Goal: Task Accomplishment & Management: Complete application form

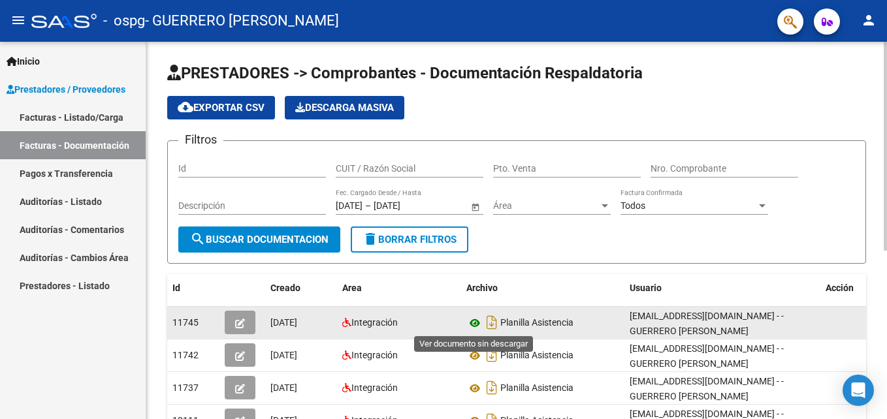
click at [476, 320] on icon at bounding box center [474, 323] width 17 height 16
click at [236, 321] on icon "button" at bounding box center [240, 324] width 10 height 10
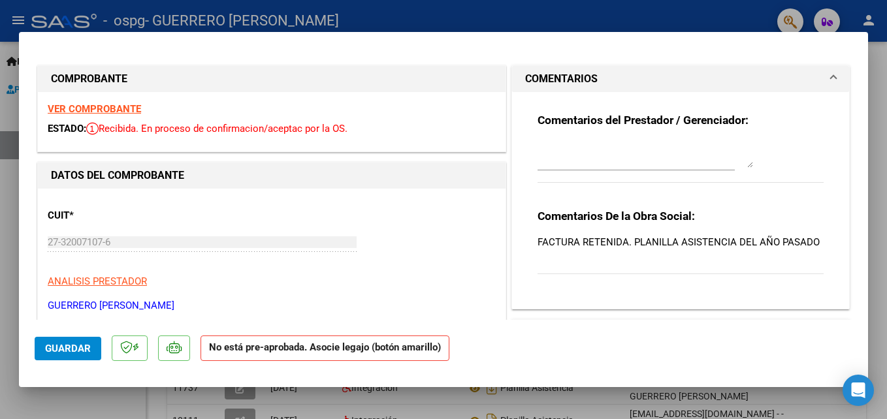
click at [877, 78] on div at bounding box center [443, 209] width 887 height 419
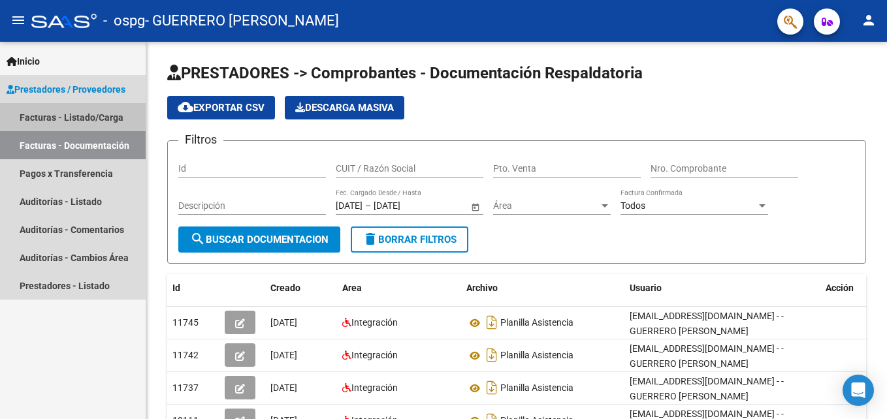
click at [94, 114] on link "Facturas - Listado/Carga" at bounding box center [73, 117] width 146 height 28
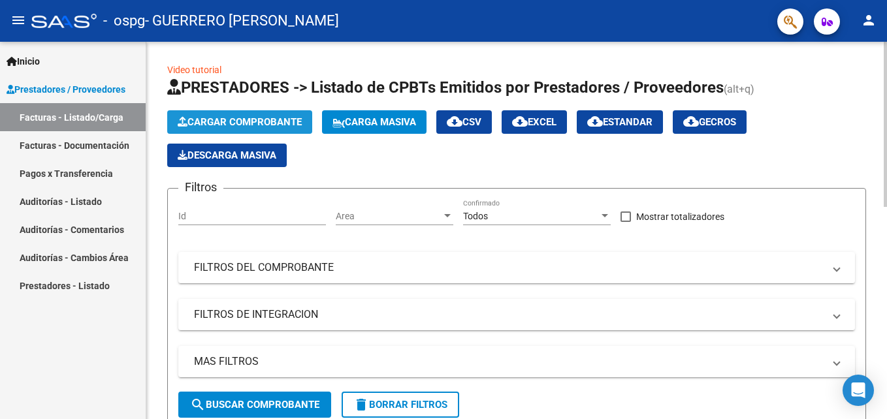
click at [232, 122] on span "Cargar Comprobante" at bounding box center [240, 122] width 124 height 12
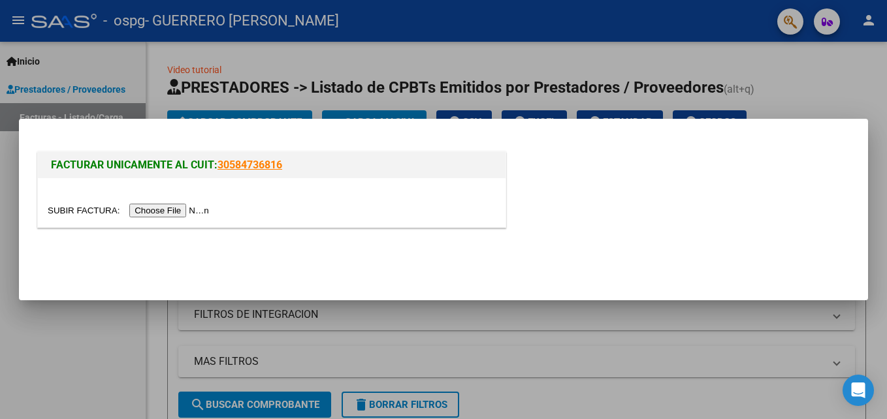
click at [158, 214] on input "file" at bounding box center [130, 211] width 165 height 14
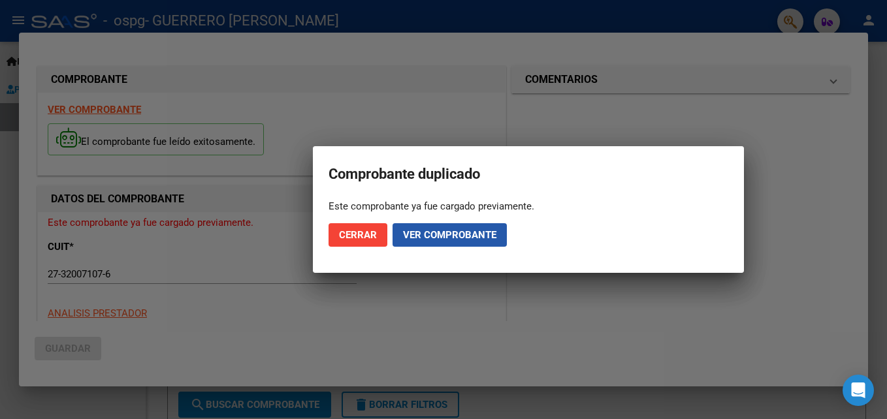
click at [460, 231] on span "Ver comprobante" at bounding box center [449, 235] width 93 height 12
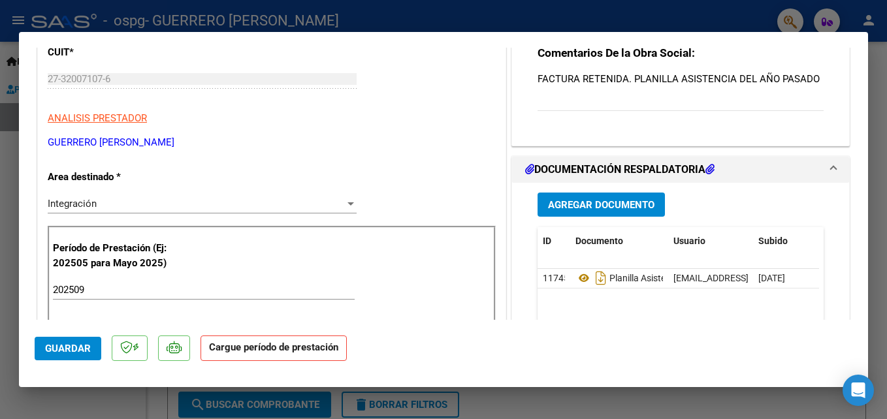
scroll to position [160, 0]
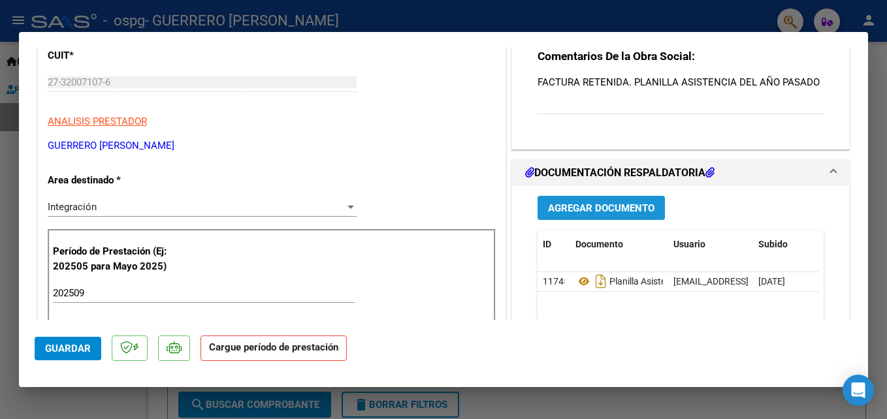
click at [607, 202] on span "Agregar Documento" at bounding box center [601, 208] width 106 height 12
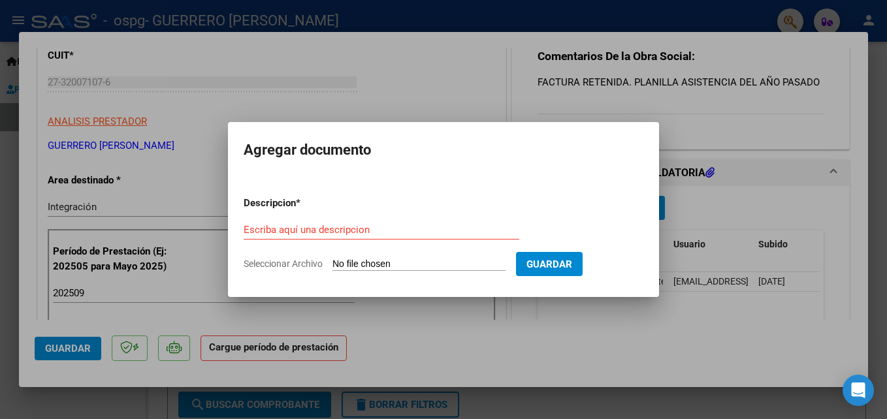
click at [558, 88] on div at bounding box center [443, 209] width 887 height 419
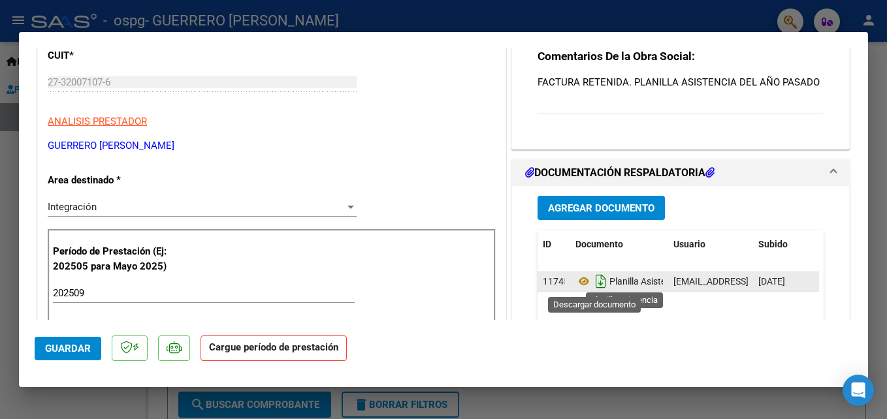
click at [598, 280] on icon "Descargar documento" at bounding box center [600, 281] width 17 height 21
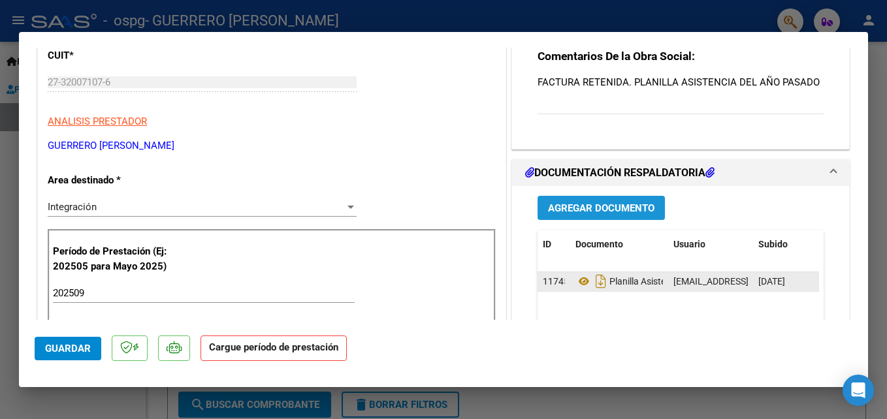
click at [563, 206] on span "Agregar Documento" at bounding box center [601, 208] width 106 height 12
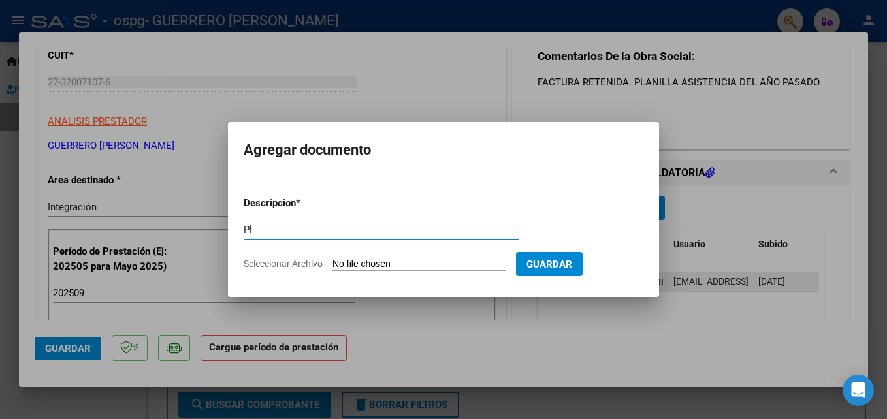
type input "P"
type input "planilla correcta"
click at [412, 258] on app-file-uploader "Seleccionar Archivo" at bounding box center [380, 264] width 272 height 12
click at [396, 266] on input "Seleccionar Archivo" at bounding box center [418, 265] width 173 height 12
type input "C:\fakepath\Planilla asistencia [PERSON_NAME] septiembre correcta.jpg"
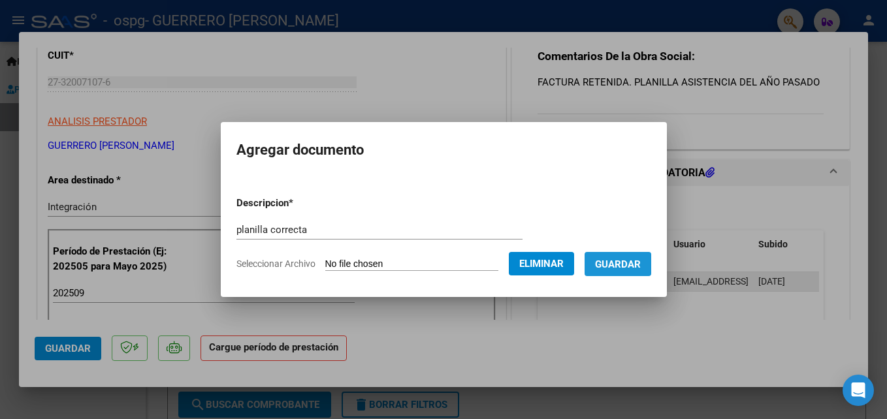
click at [621, 259] on span "Guardar" at bounding box center [618, 265] width 46 height 12
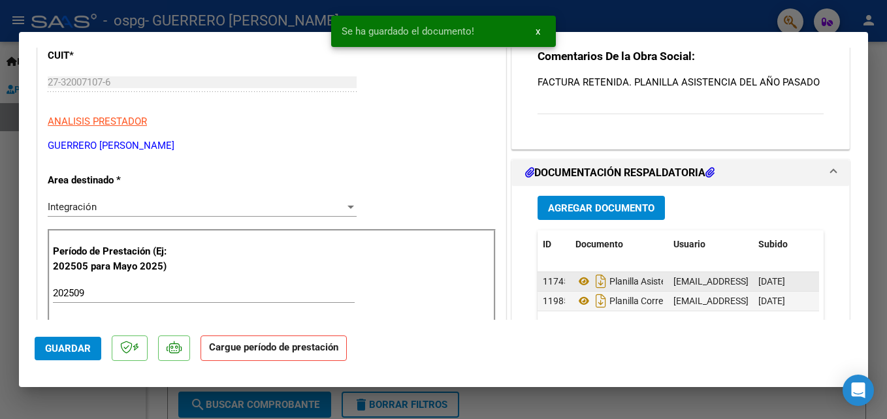
click at [882, 61] on div at bounding box center [443, 209] width 887 height 419
type input "$ 0,00"
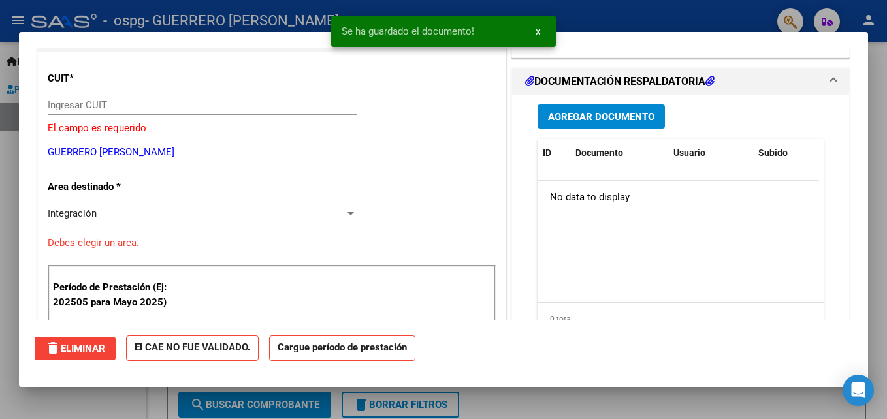
scroll to position [0, 0]
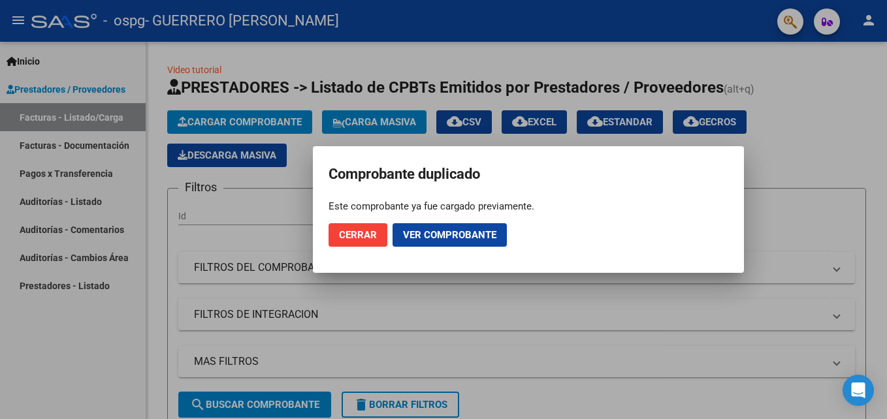
click at [76, 136] on div at bounding box center [443, 209] width 887 height 419
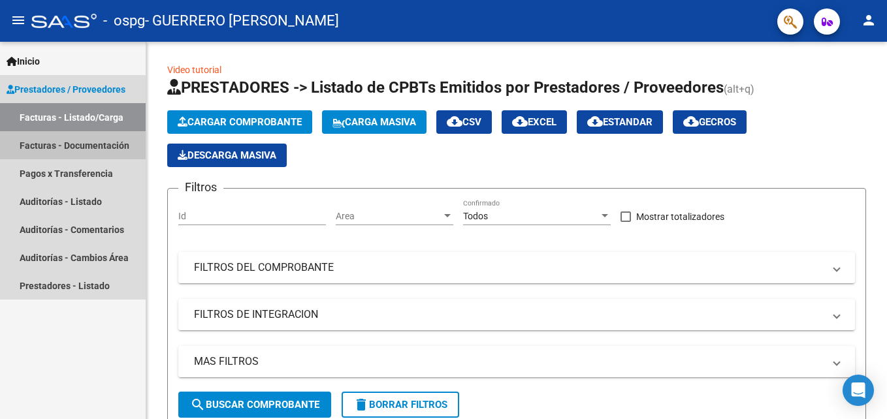
click at [79, 148] on link "Facturas - Documentación" at bounding box center [73, 145] width 146 height 28
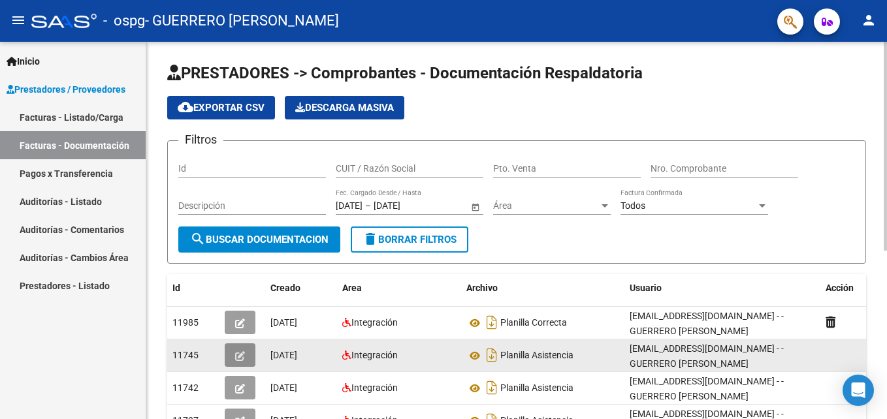
click at [238, 363] on button "button" at bounding box center [240, 355] width 31 height 24
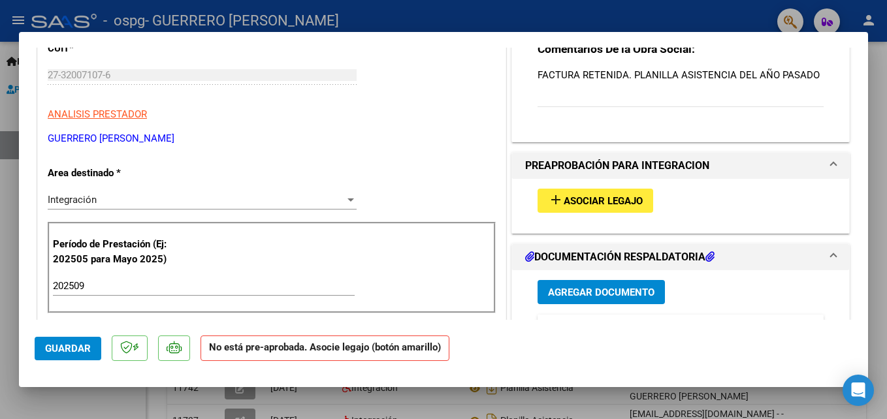
scroll to position [249, 0]
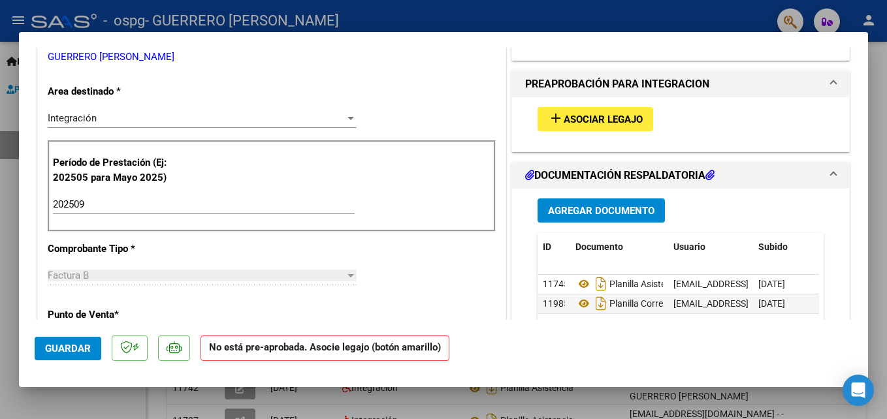
click at [878, 86] on div at bounding box center [443, 209] width 887 height 419
type input "$ 0,00"
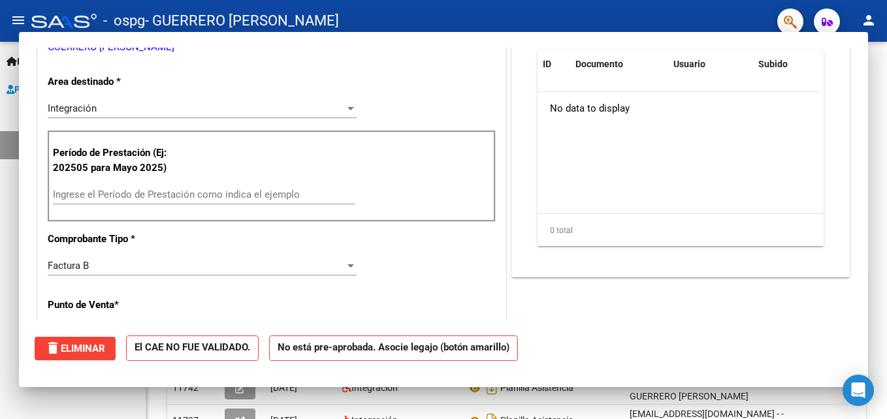
scroll to position [0, 0]
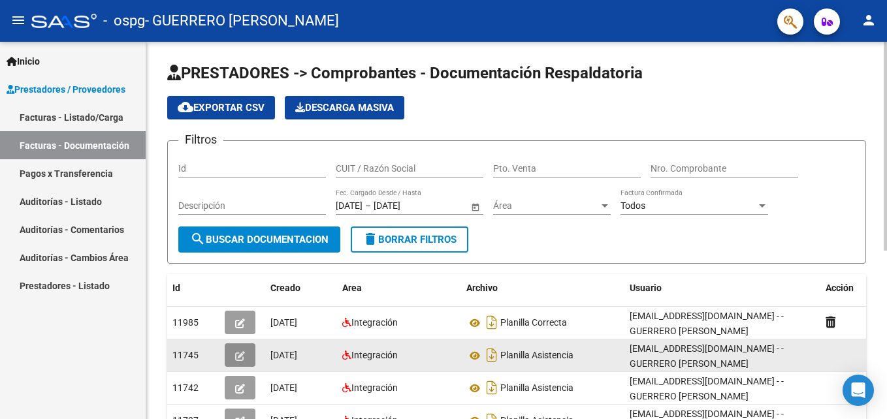
click at [240, 359] on icon "button" at bounding box center [240, 356] width 10 height 10
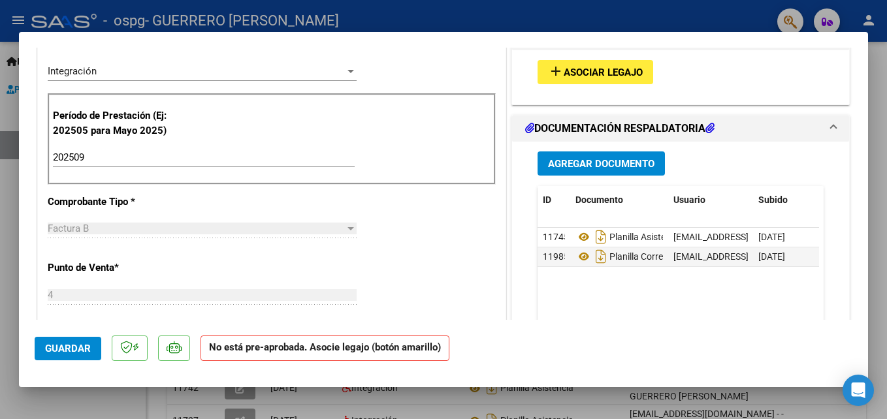
scroll to position [144, 0]
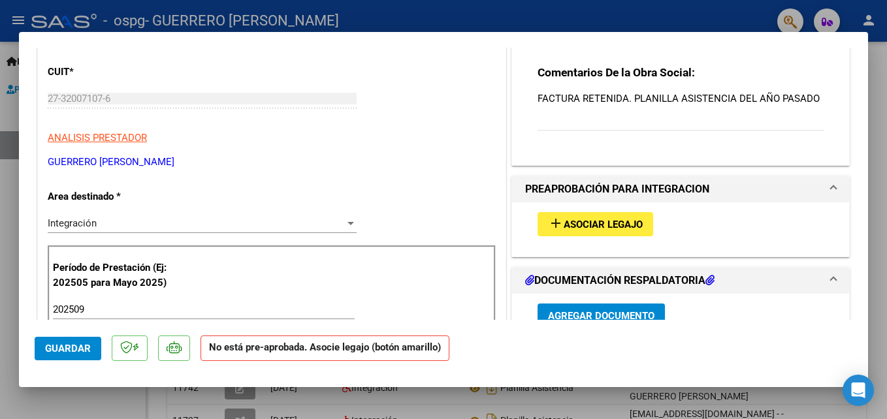
click at [882, 135] on div at bounding box center [443, 209] width 887 height 419
type input "$ 0,00"
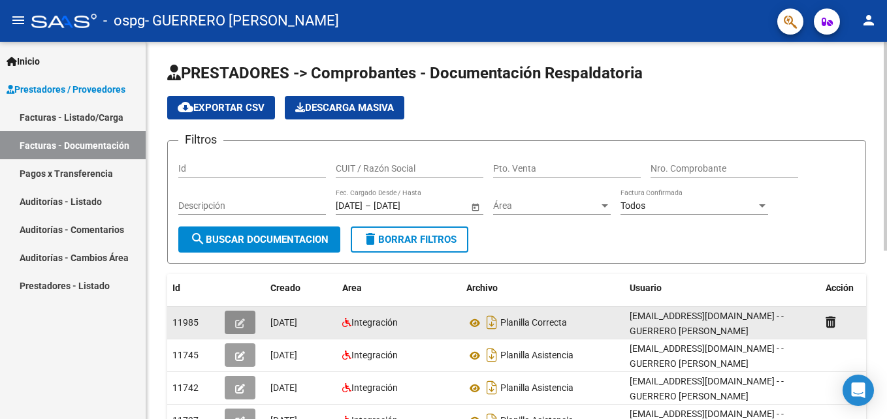
click at [241, 320] on icon "button" at bounding box center [240, 324] width 10 height 10
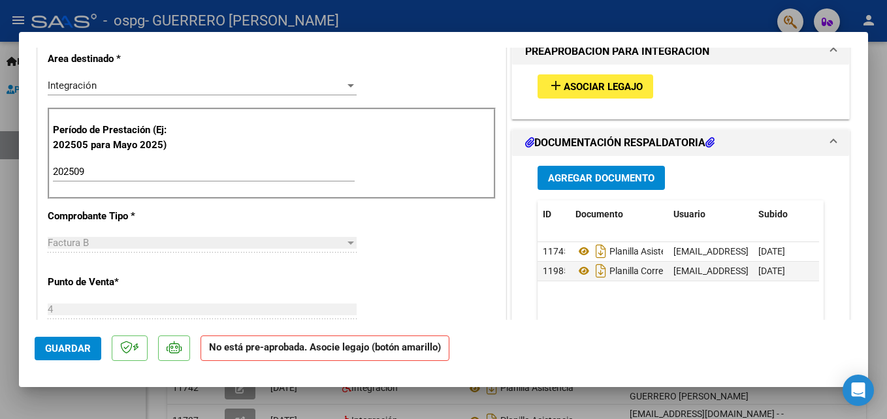
scroll to position [290, 0]
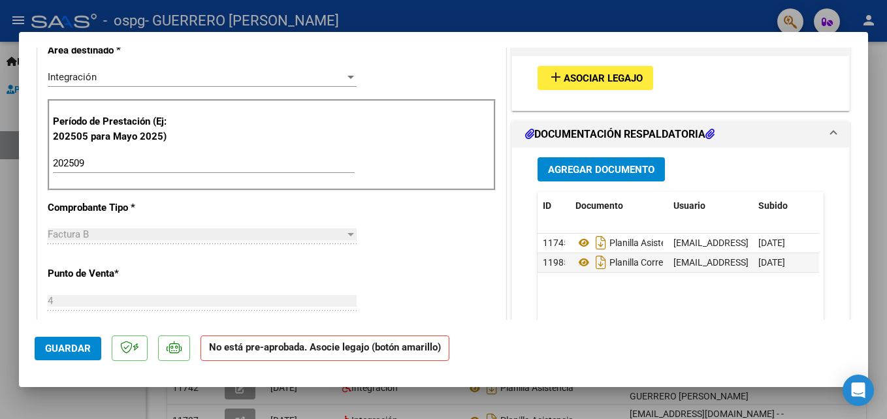
click at [879, 168] on div at bounding box center [443, 209] width 887 height 419
type input "$ 0,00"
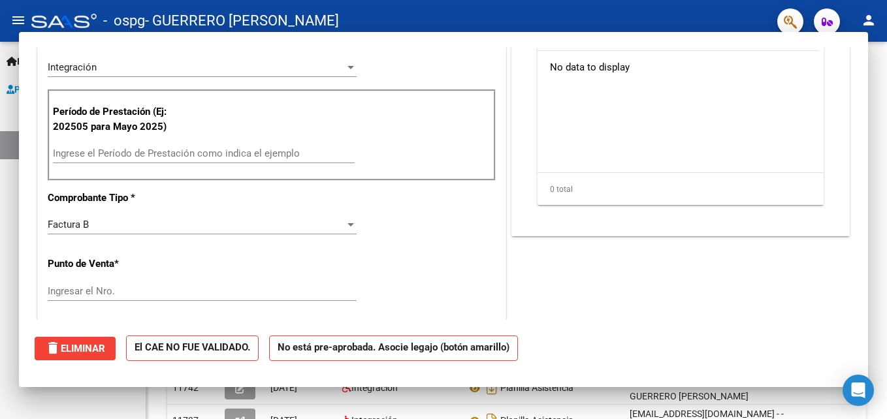
scroll to position [0, 0]
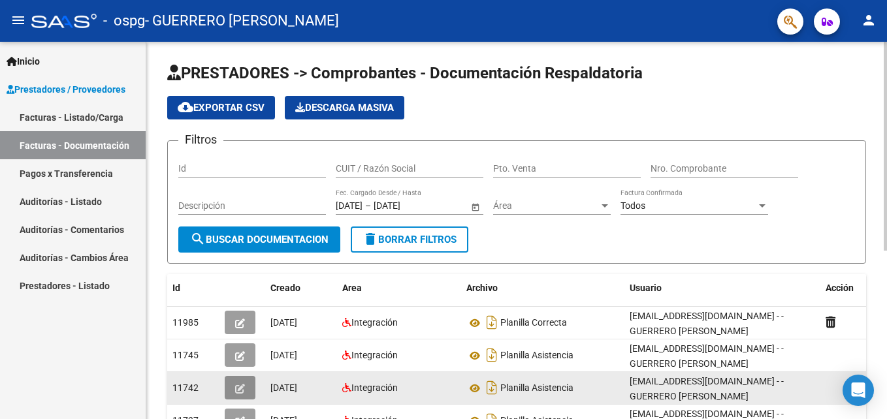
click at [244, 393] on icon "button" at bounding box center [240, 389] width 10 height 10
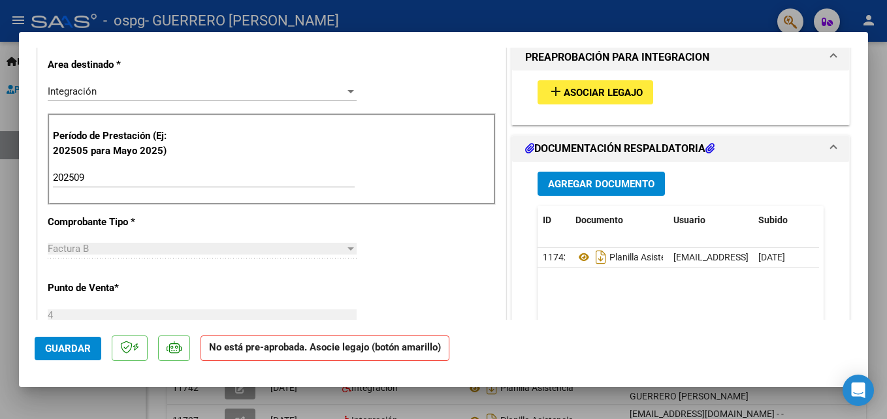
scroll to position [281, 0]
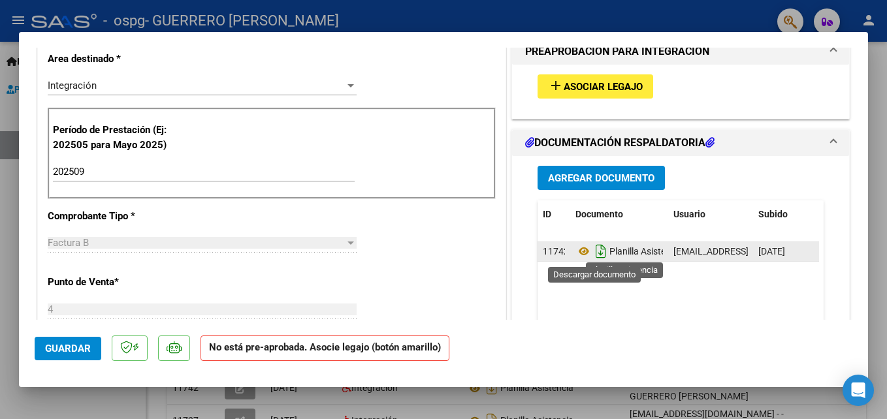
click at [594, 250] on icon "Descargar documento" at bounding box center [600, 251] width 17 height 21
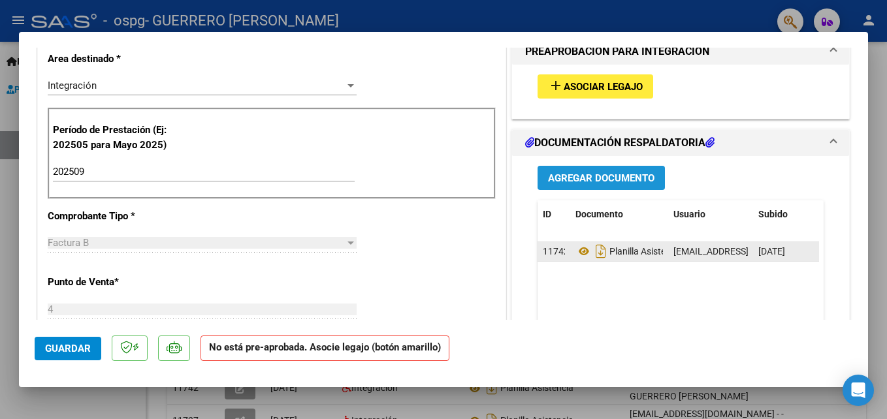
click at [539, 178] on button "Agregar Documento" at bounding box center [600, 178] width 127 height 24
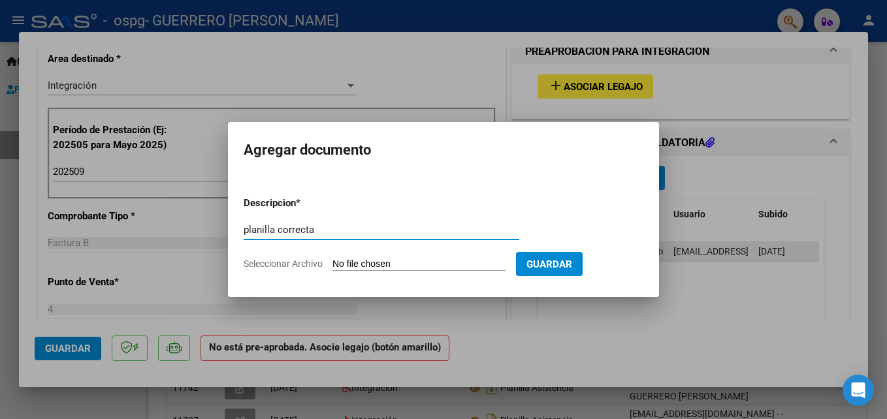
type input "planilla correcta"
click at [377, 261] on input "Seleccionar Archivo" at bounding box center [418, 265] width 173 height 12
type input "C:\fakepath\Planilla asistencia [PERSON_NAME] [DATE] correcta.png"
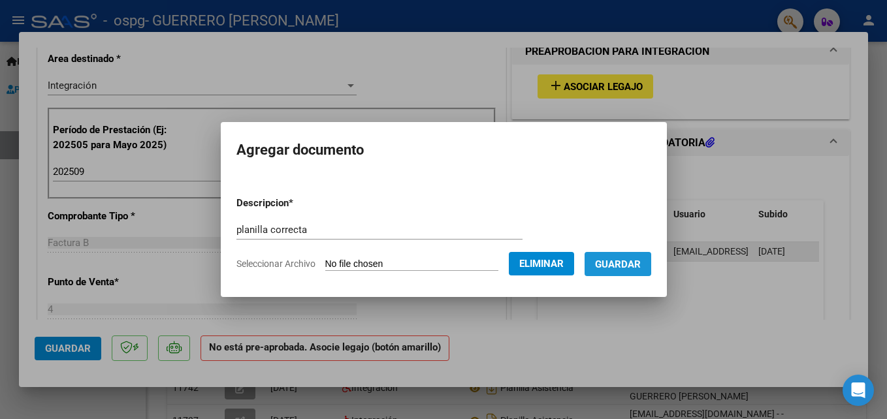
click at [624, 261] on span "Guardar" at bounding box center [618, 265] width 46 height 12
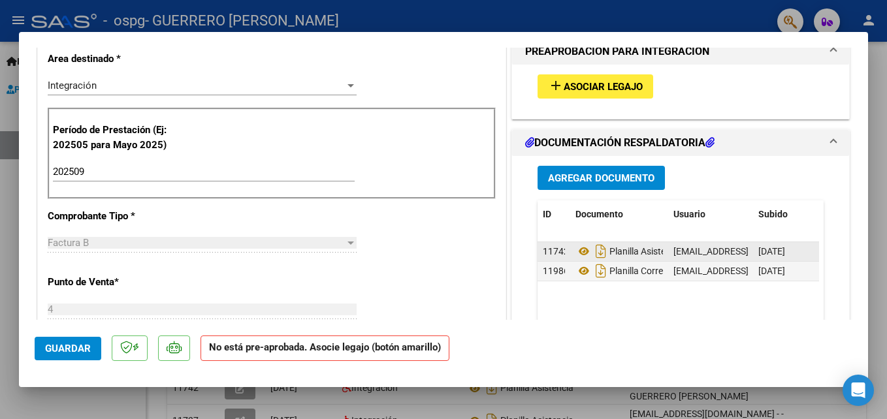
click at [881, 180] on div at bounding box center [443, 209] width 887 height 419
type input "$ 0,00"
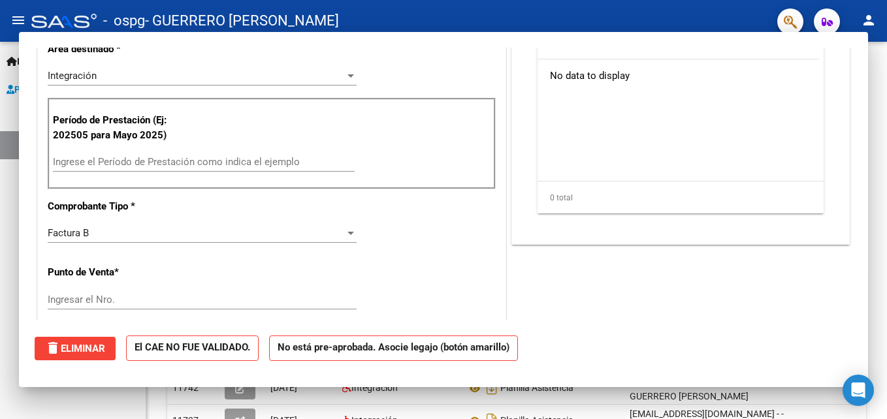
scroll to position [0, 0]
